Goal: Transaction & Acquisition: Book appointment/travel/reservation

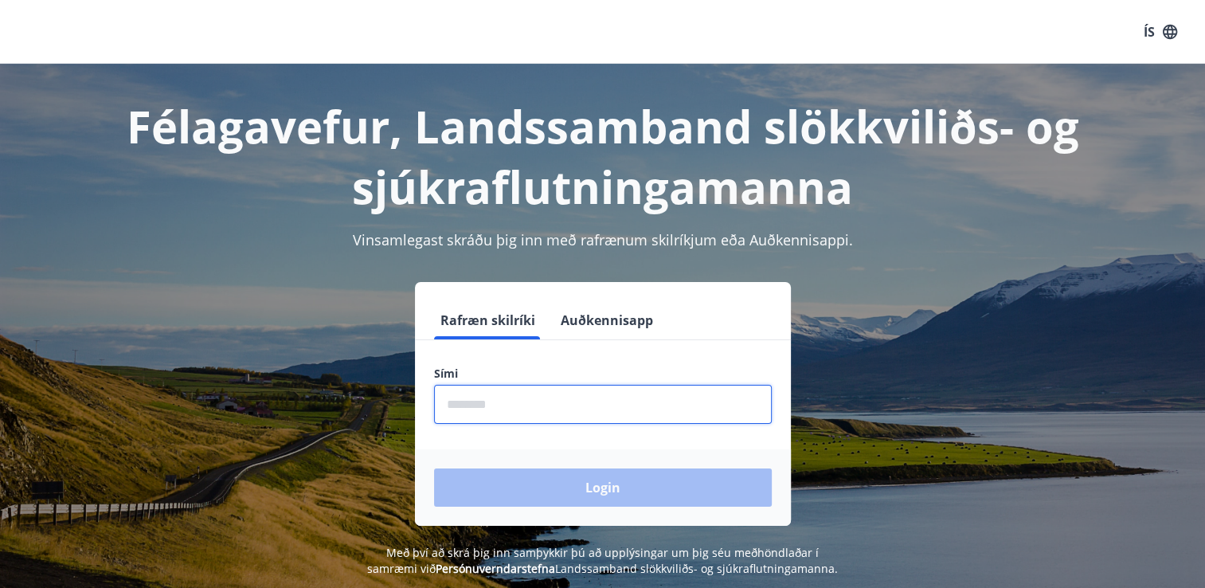
drag, startPoint x: 466, startPoint y: 393, endPoint x: 490, endPoint y: 454, distance: 66.1
click at [490, 454] on form "Rafræn skilríki Auðkennisapp Sími ​ Login" at bounding box center [603, 413] width 376 height 225
type input "********"
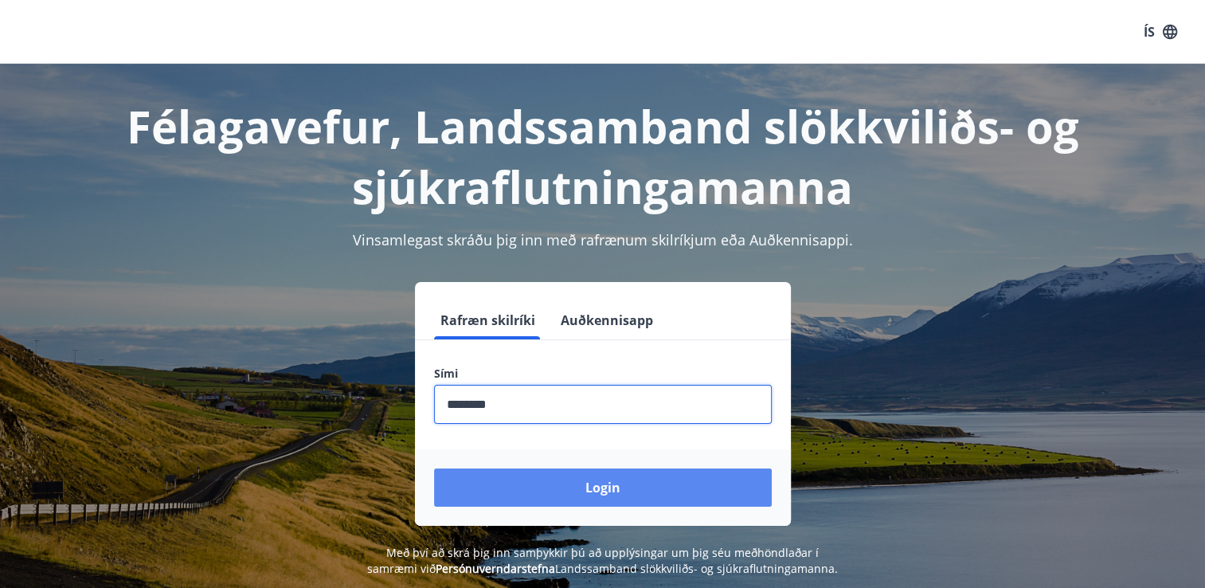
click at [528, 487] on button "Login" at bounding box center [603, 487] width 338 height 38
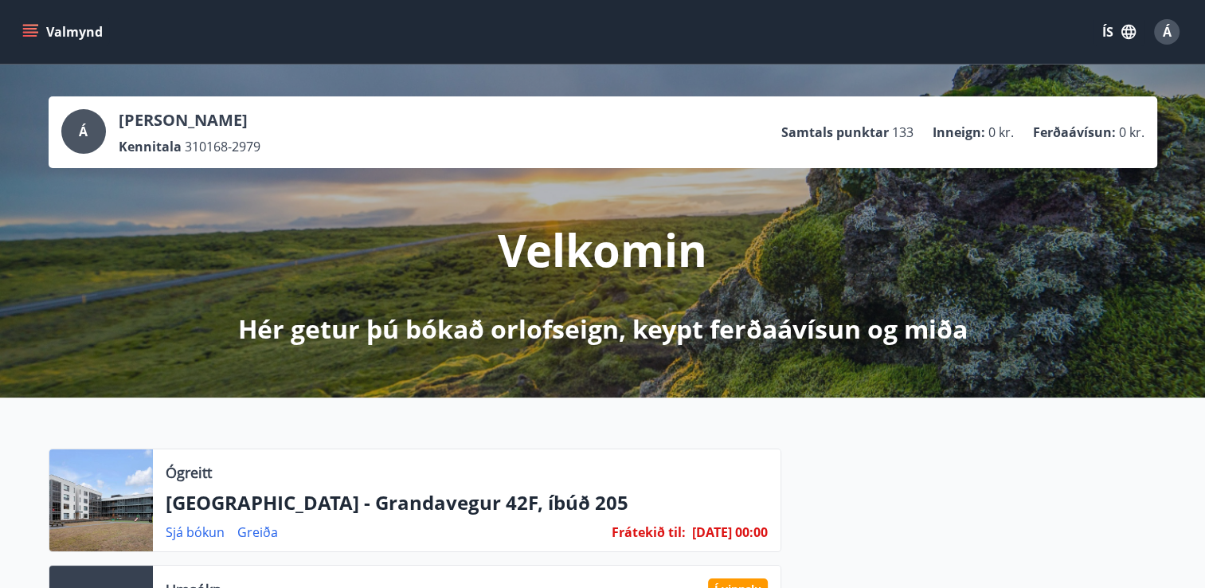
click at [29, 33] on icon "menu" at bounding box center [30, 32] width 16 height 16
click at [382, 230] on div "Velkomin Hér getur þú bókað orlofseign, keypt ferðaávísun og miða" at bounding box center [603, 257] width 892 height 178
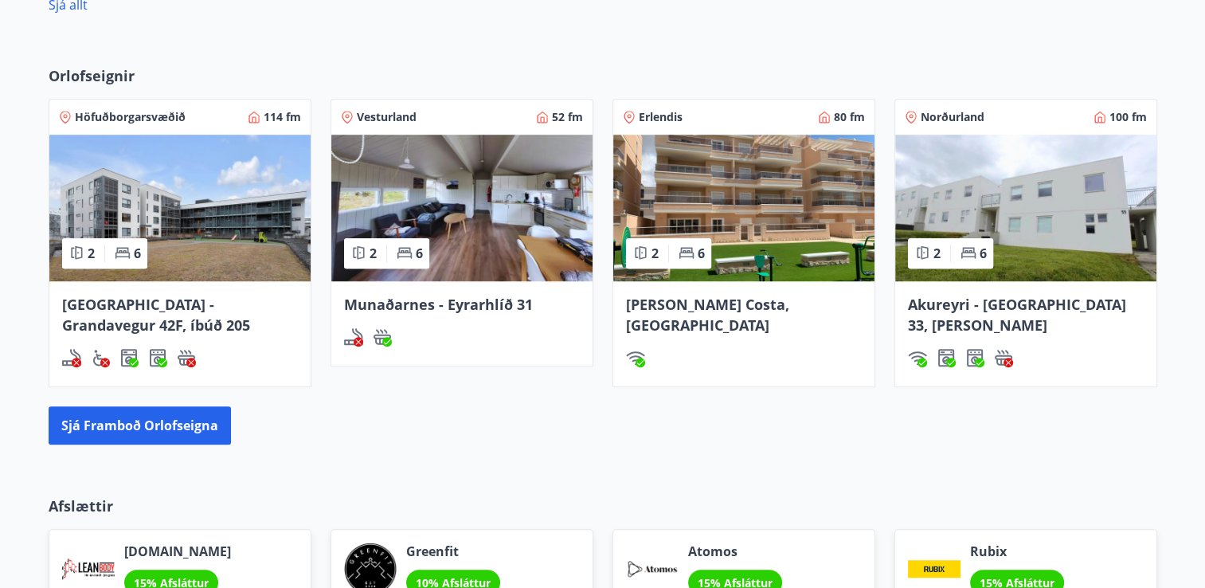
scroll to position [1090, 0]
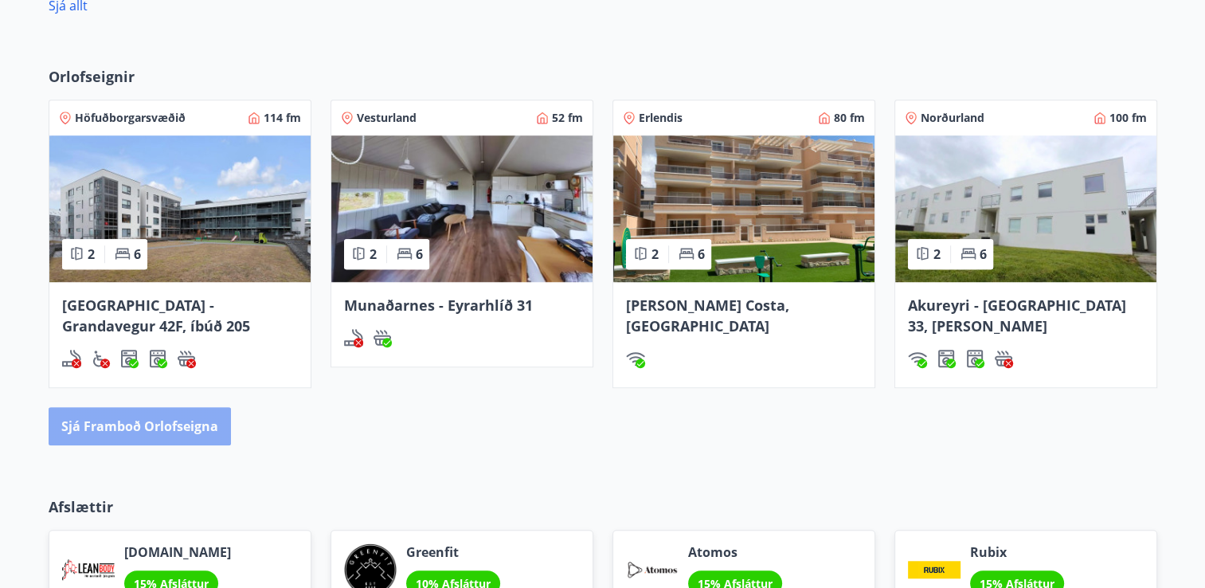
click at [146, 428] on button "Sjá framboð orlofseigna" at bounding box center [140, 426] width 182 height 38
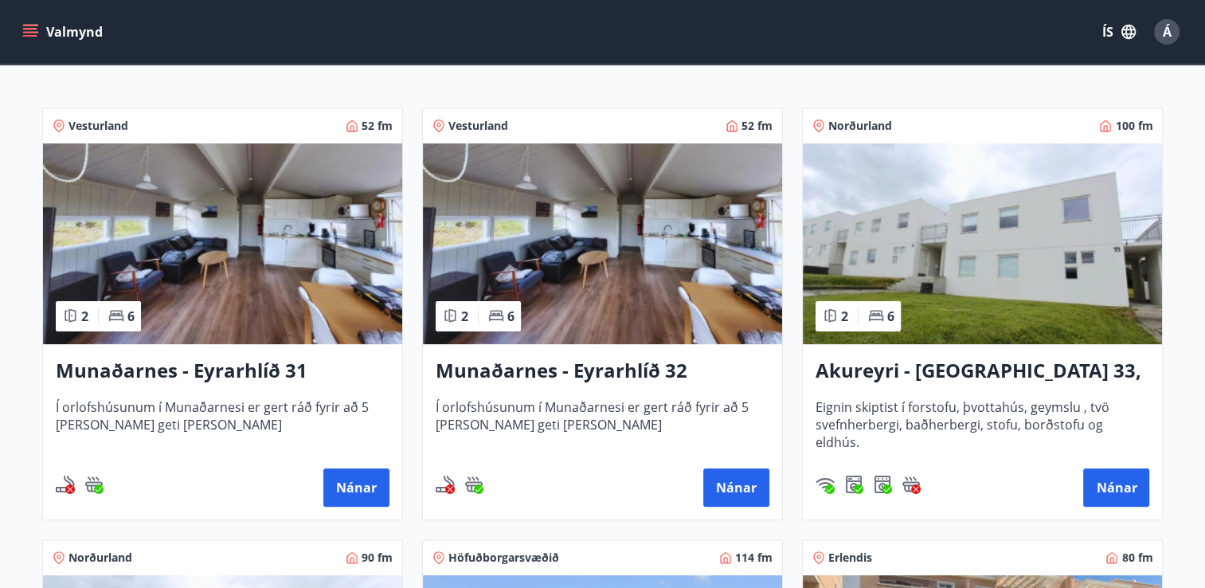
scroll to position [258, 0]
click at [347, 495] on button "Nánar" at bounding box center [356, 487] width 66 height 38
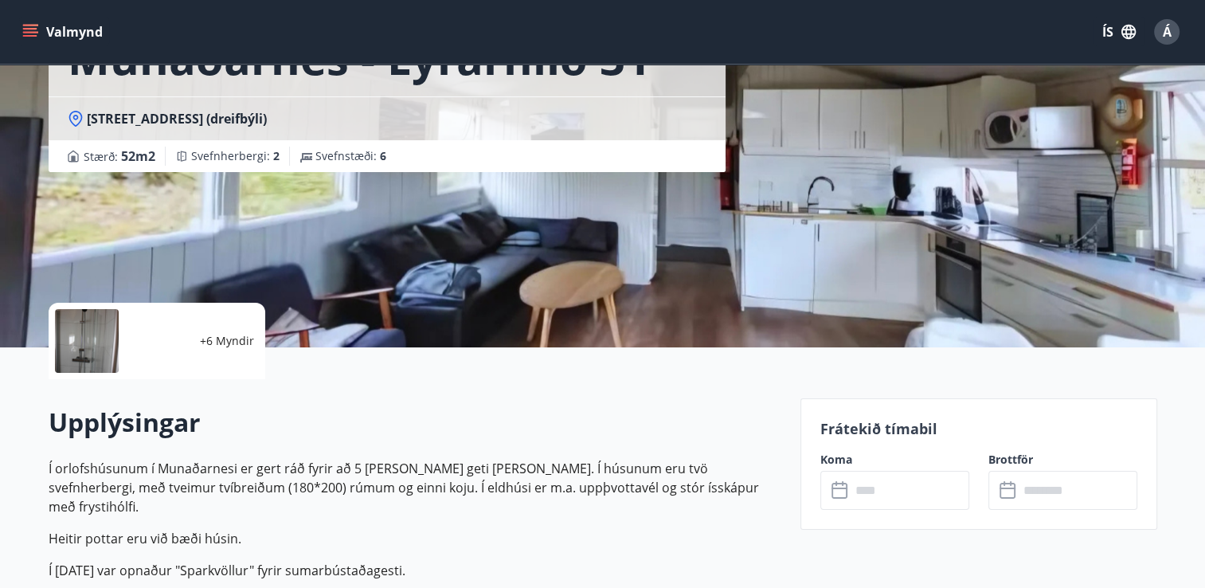
scroll to position [135, 0]
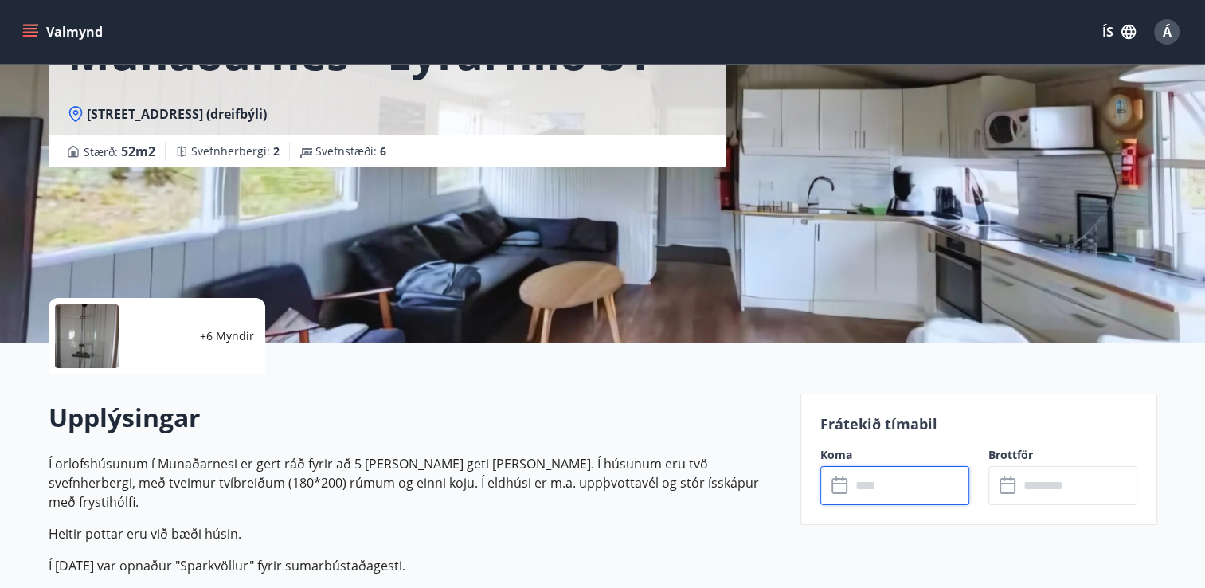
click at [885, 494] on input "text" at bounding box center [909, 485] width 119 height 39
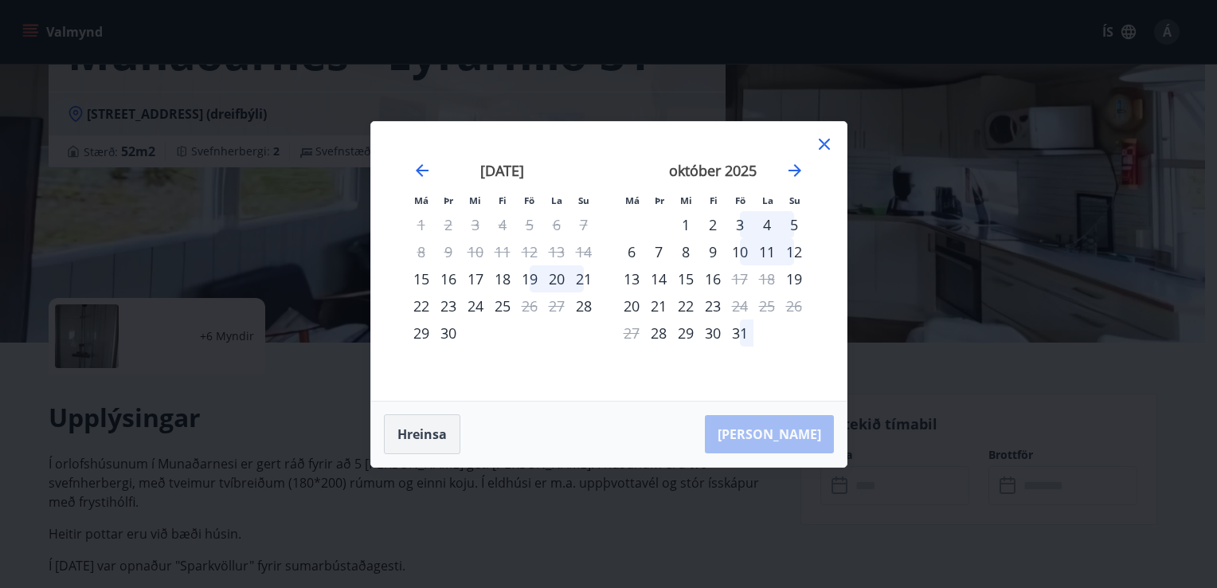
click at [424, 448] on button "Hreinsa" at bounding box center [422, 434] width 76 height 40
click at [433, 427] on button "Hreinsa" at bounding box center [422, 434] width 76 height 40
click at [818, 145] on icon at bounding box center [823, 144] width 19 height 19
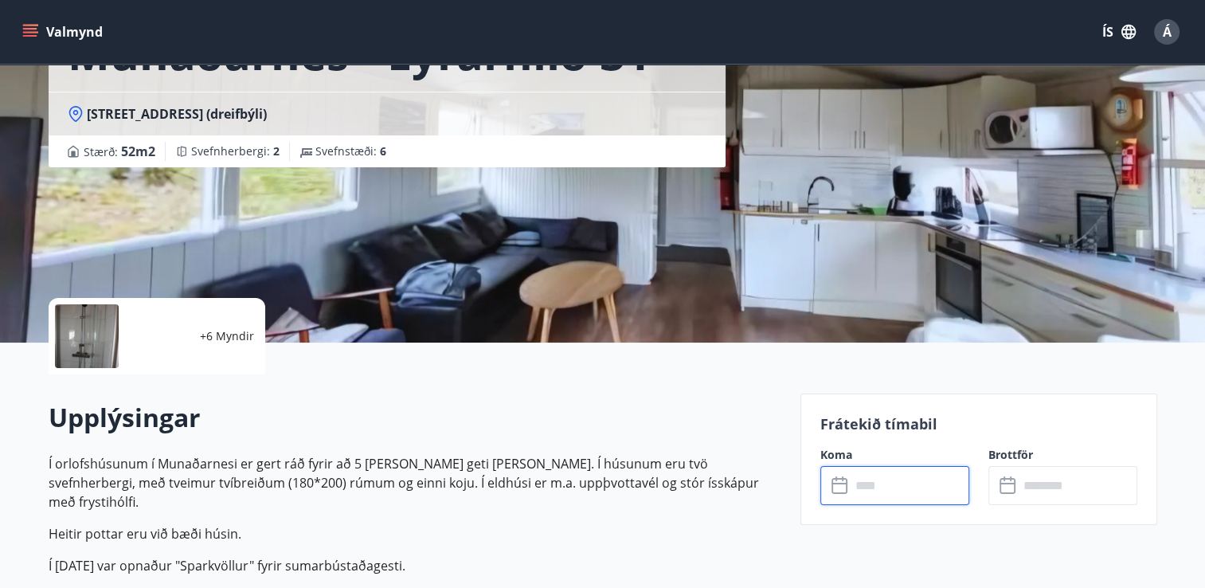
scroll to position [0, 0]
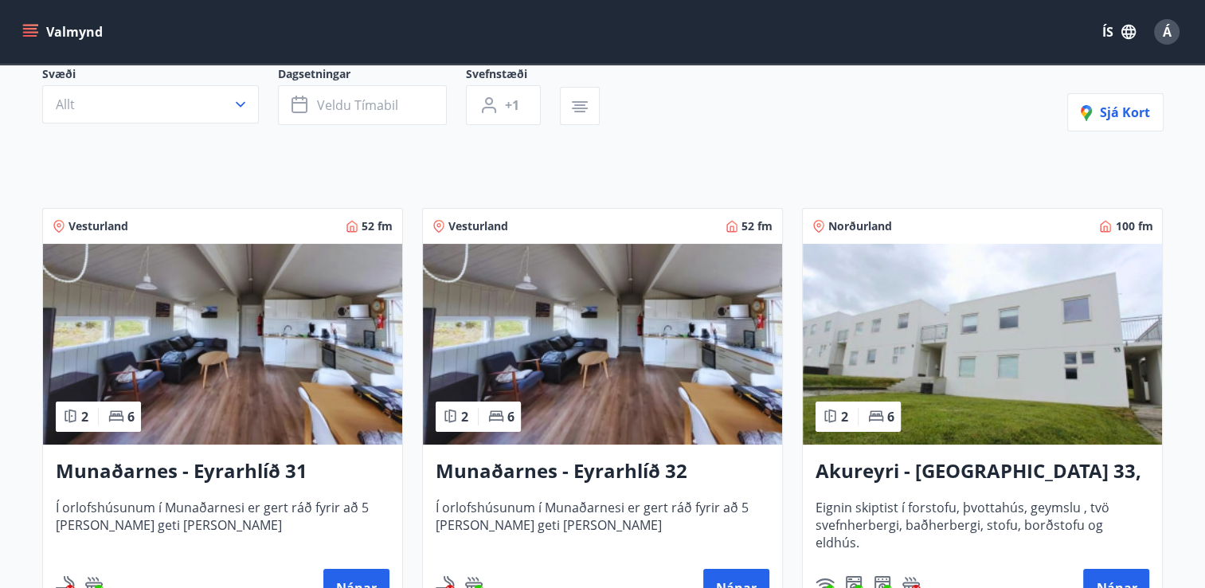
scroll to position [158, 0]
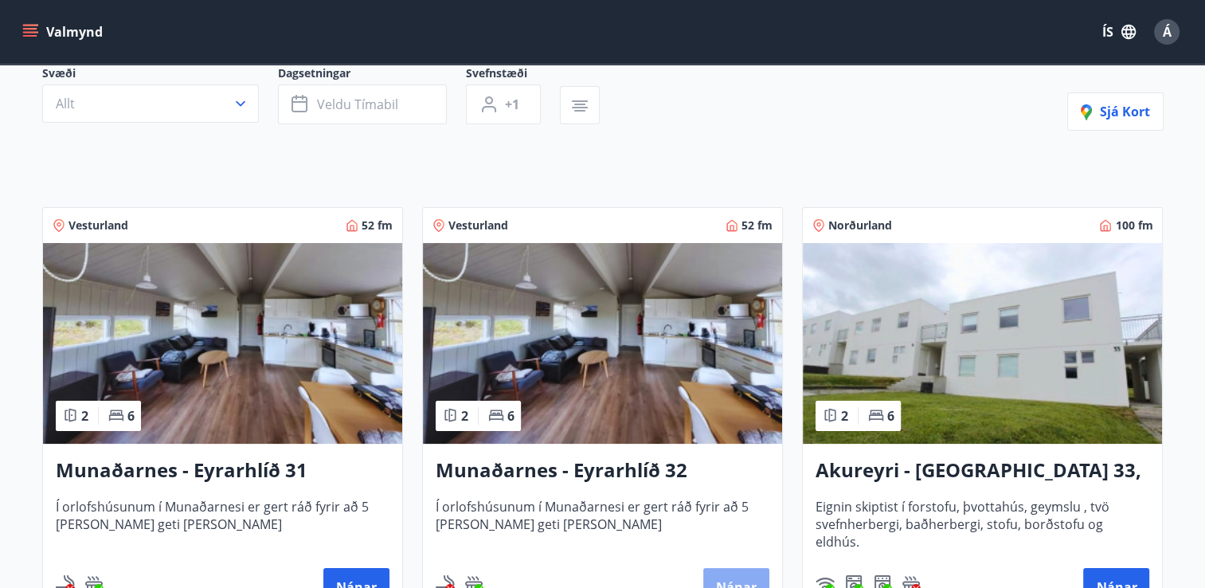
click at [717, 568] on button "Nánar" at bounding box center [736, 587] width 66 height 38
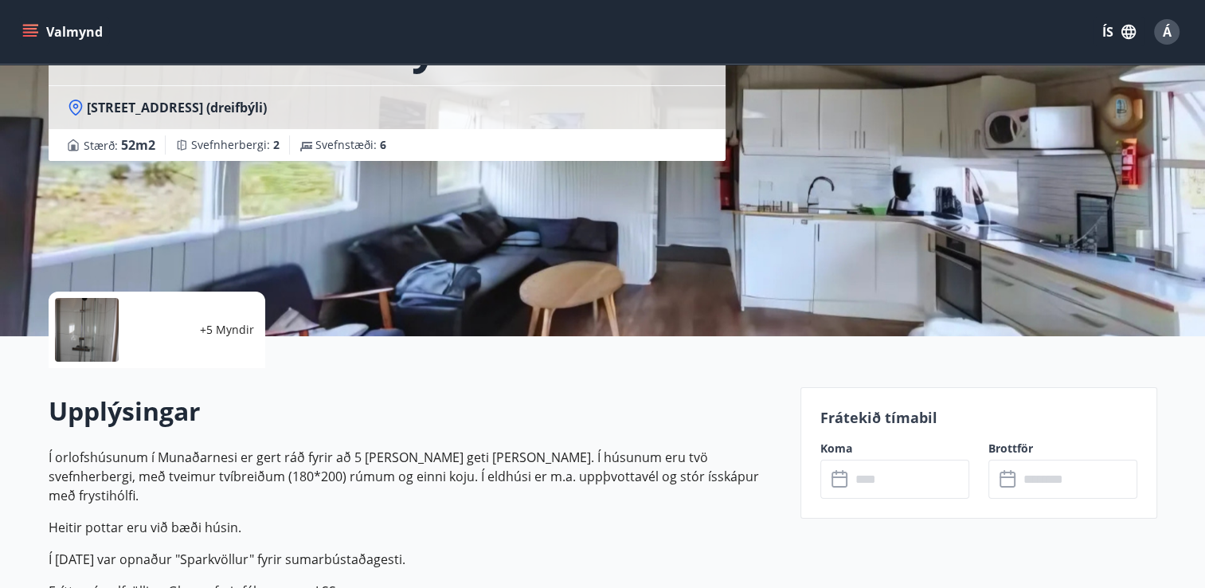
scroll to position [162, 0]
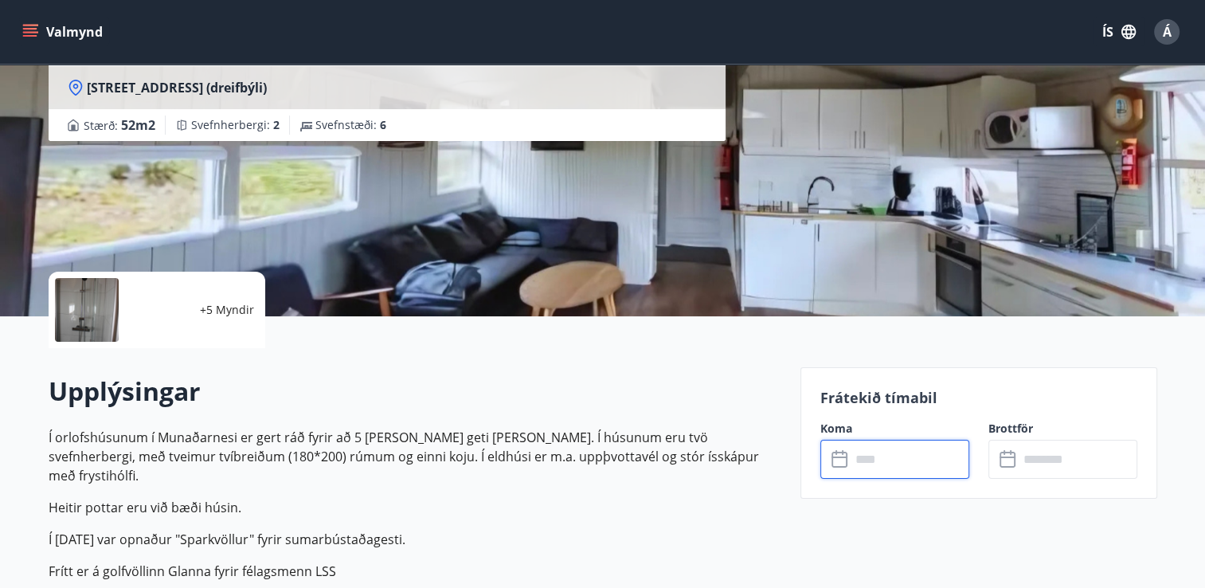
click at [857, 463] on input "text" at bounding box center [909, 458] width 119 height 39
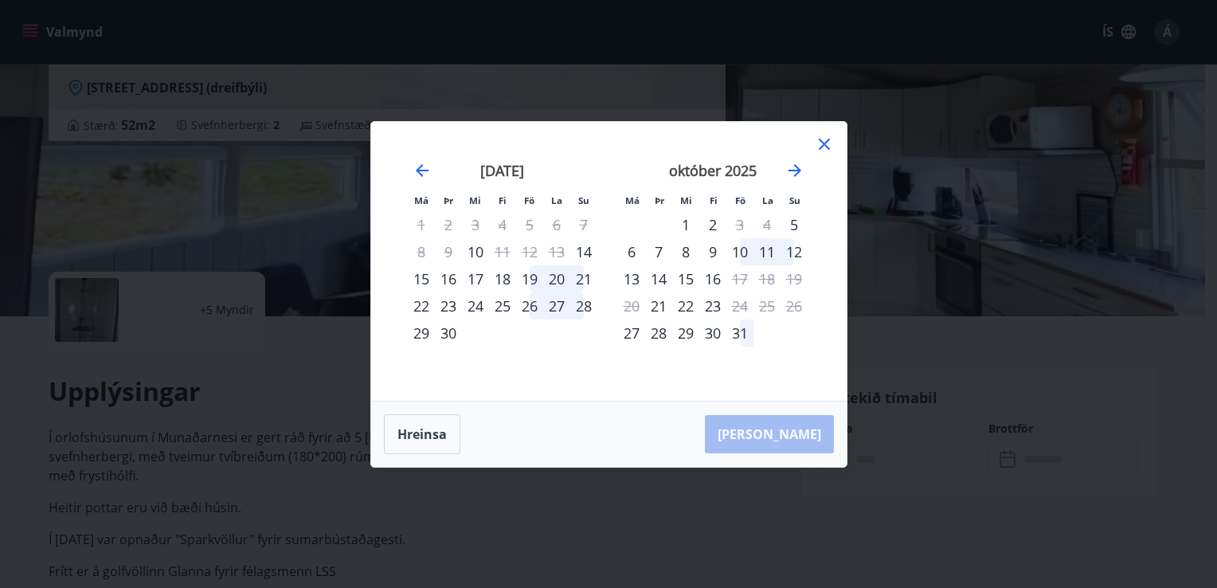
click at [822, 145] on icon at bounding box center [823, 144] width 11 height 11
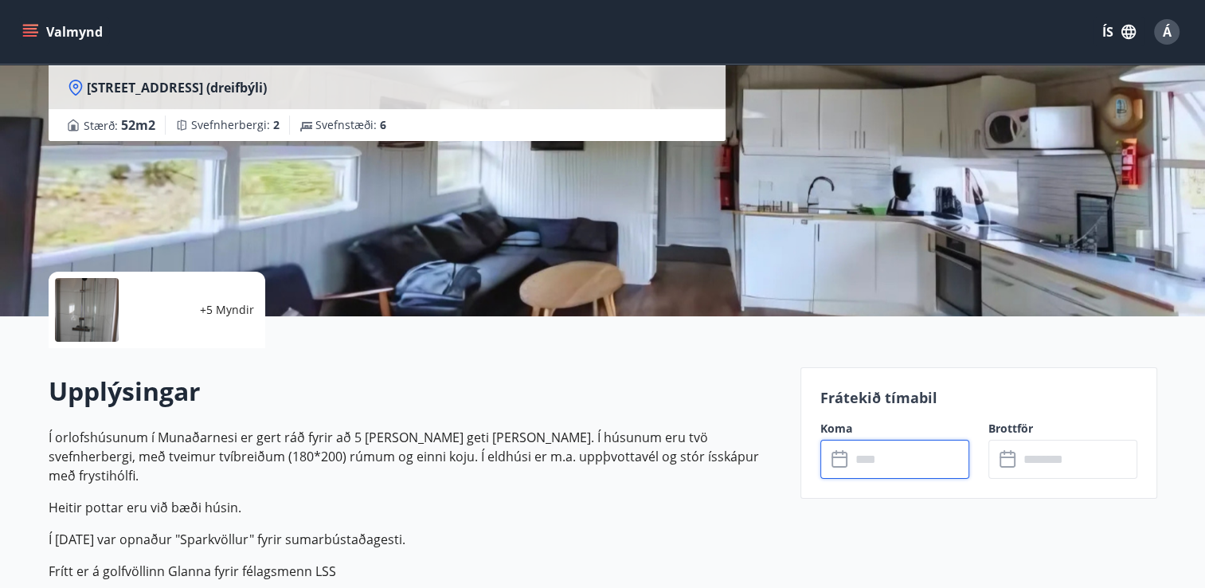
click at [822, 145] on div "[PERSON_NAME] 32 Eyrarhlíð 31, 311 Borgarnesi (dreifbýli) Stærð : 52 m2 [GEOGRA…" at bounding box center [603, 77] width 1108 height 478
click at [623, 237] on div "[PERSON_NAME] 32 Eyrarhlíð 31, 311 Borgarnesi (dreifbýli) Stærð : 52 m2 [GEOGRA…" at bounding box center [418, 77] width 739 height 478
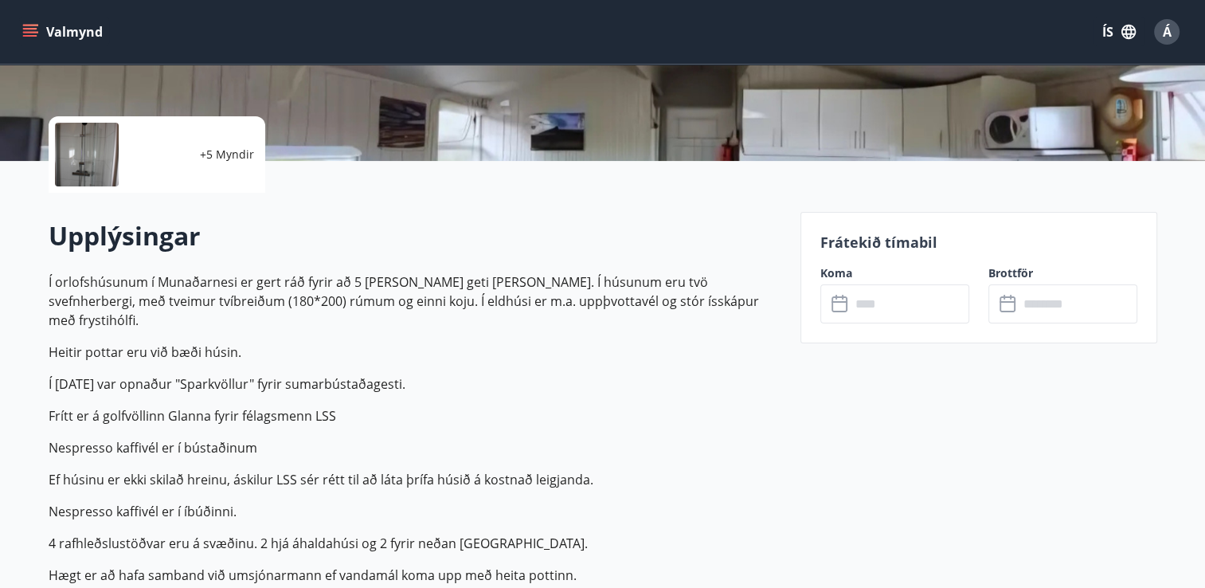
scroll to position [165, 0]
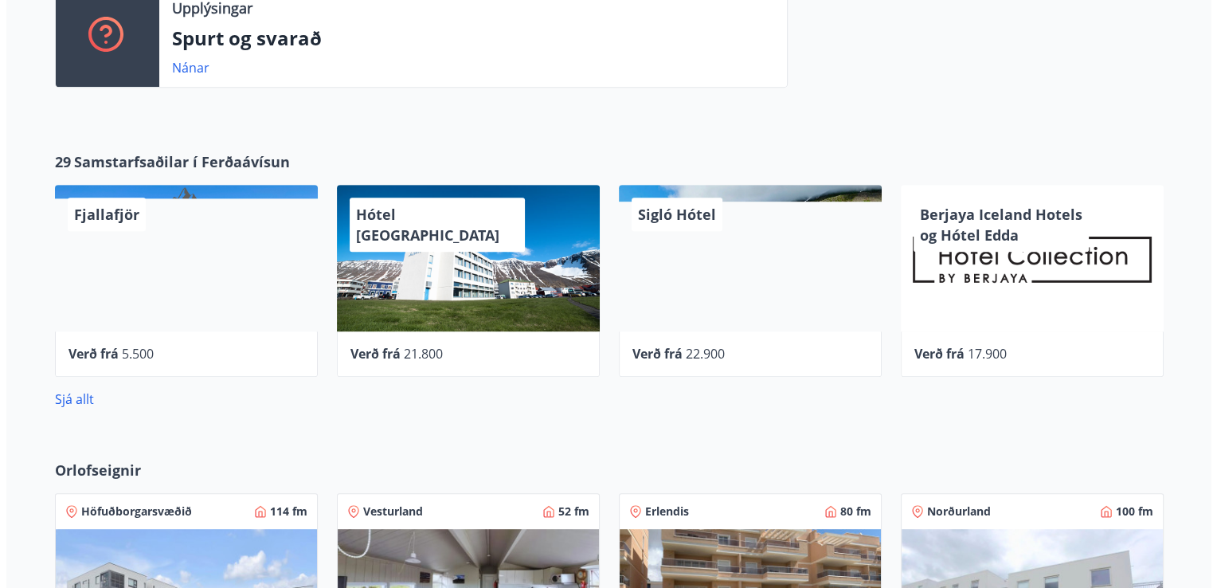
scroll to position [696, 0]
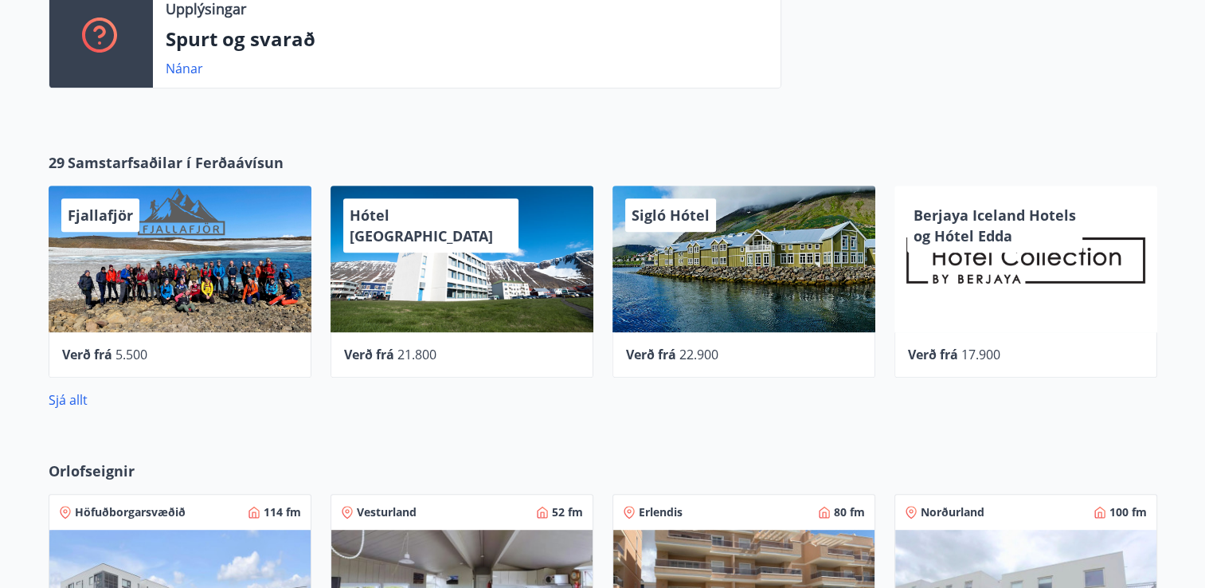
click at [1107, 256] on div "Berjaya Iceland Hotels og Hótel Edda" at bounding box center [1025, 259] width 263 height 146
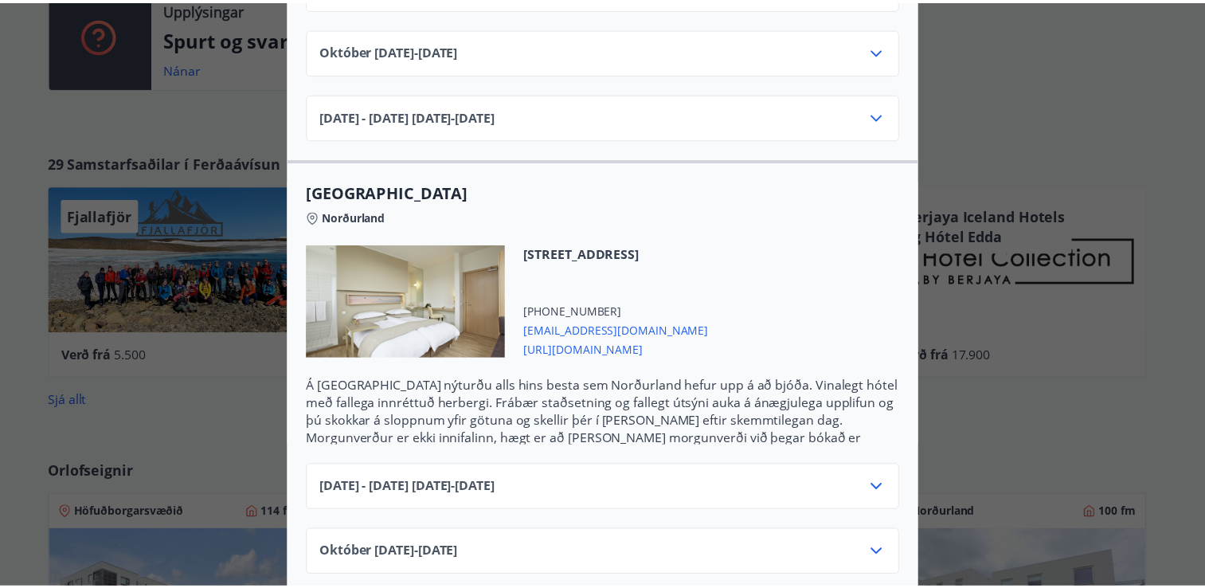
scroll to position [0, 0]
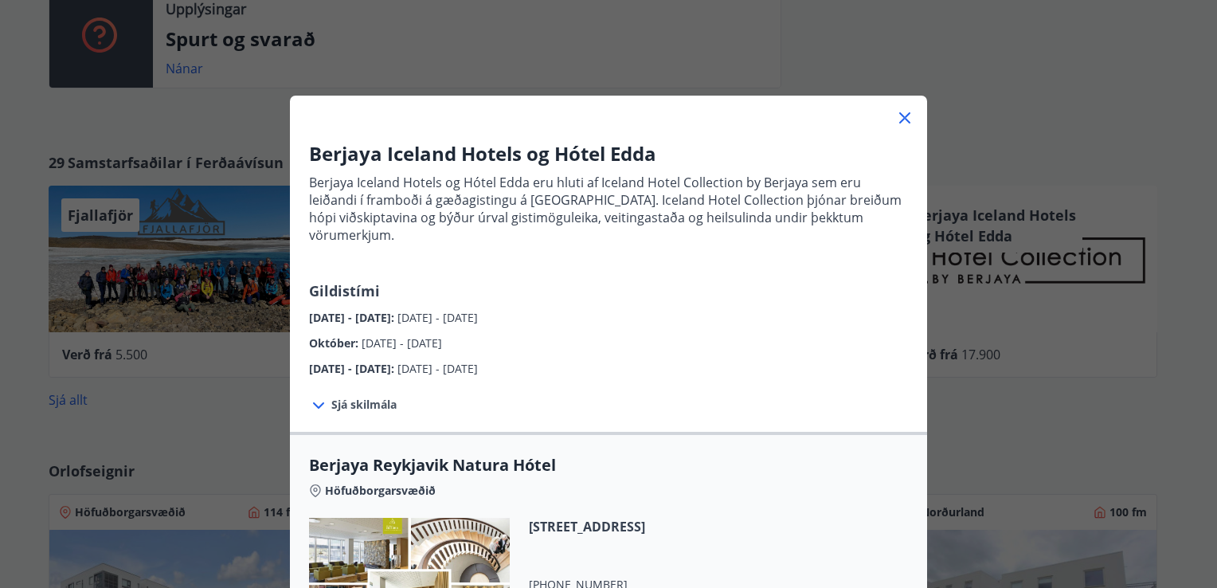
click at [900, 113] on icon at bounding box center [904, 117] width 19 height 19
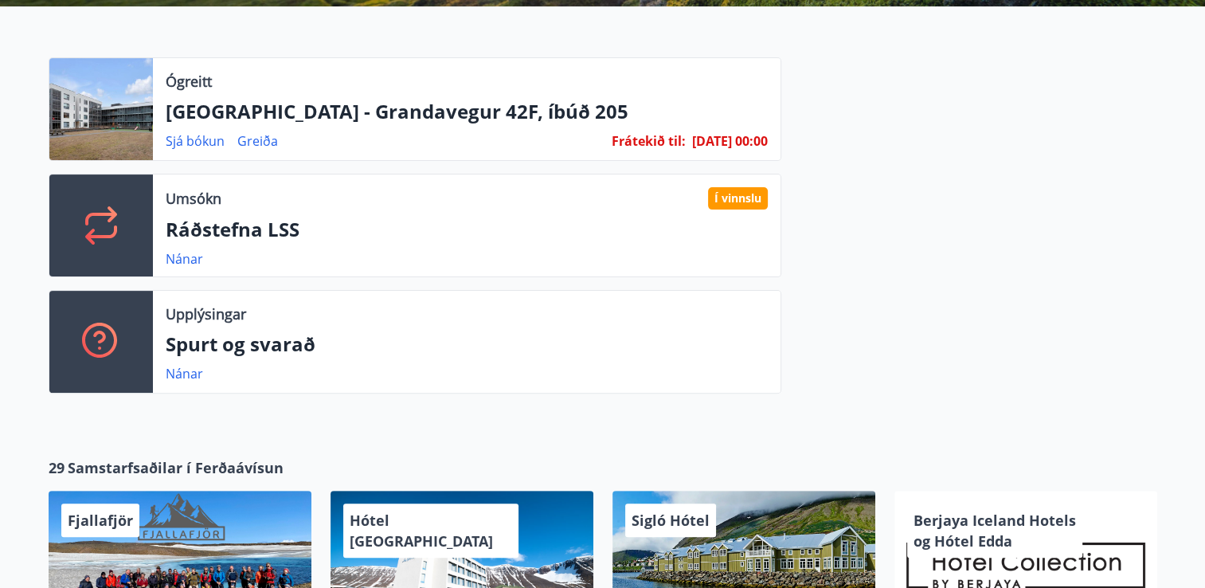
scroll to position [381, 0]
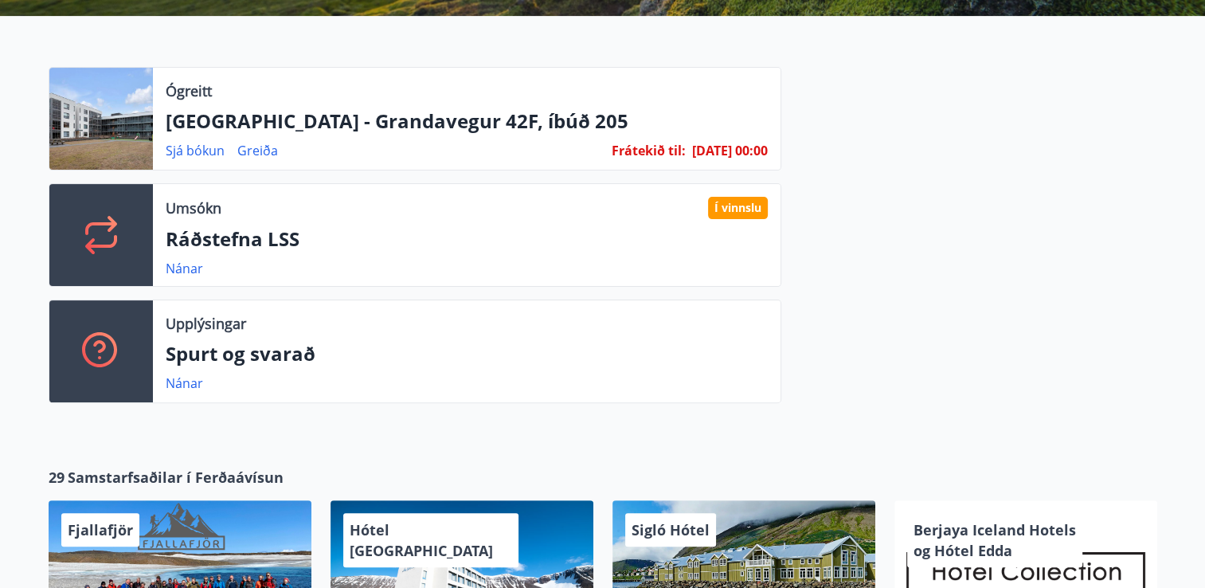
click at [242, 239] on p "Ráðstefna LSS" at bounding box center [467, 238] width 602 height 27
click at [736, 209] on div "Í vinnslu" at bounding box center [738, 208] width 60 height 22
click at [88, 236] on icon at bounding box center [101, 235] width 38 height 38
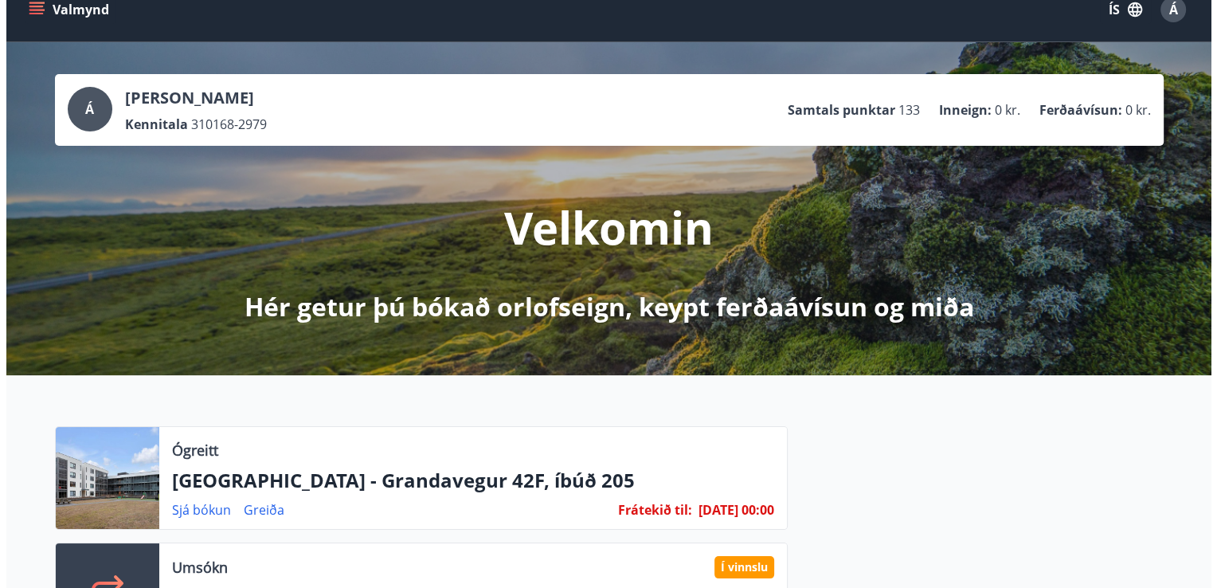
scroll to position [0, 0]
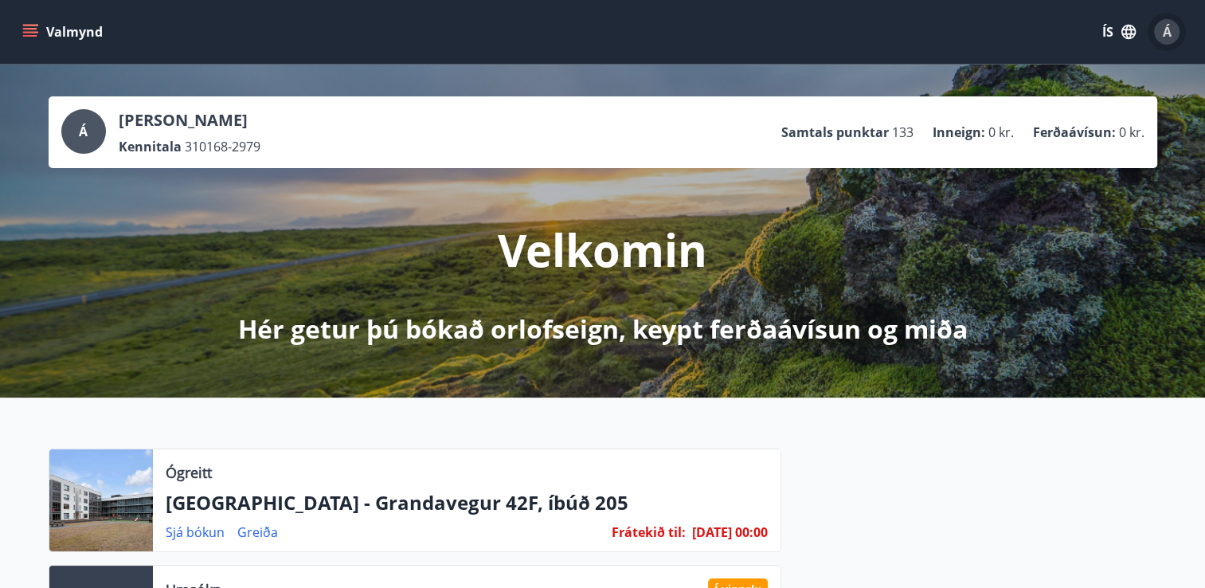
click at [1169, 41] on div "Á" at bounding box center [1166, 31] width 25 height 25
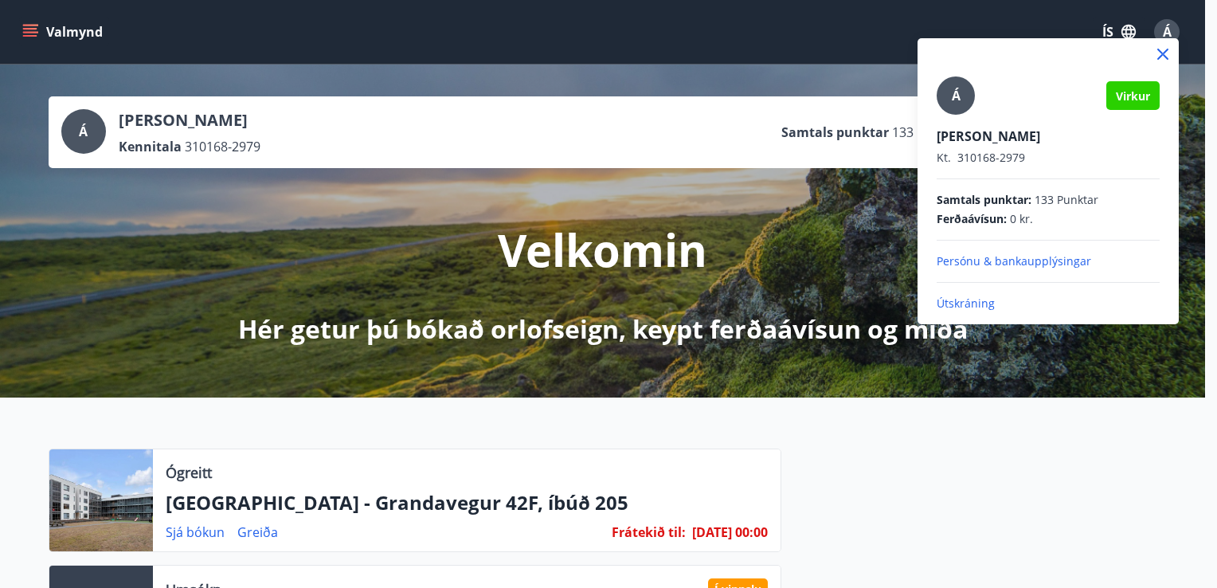
click at [975, 301] on p "Útskráning" at bounding box center [1047, 303] width 223 height 16
